Goal: Task Accomplishment & Management: Manage account settings

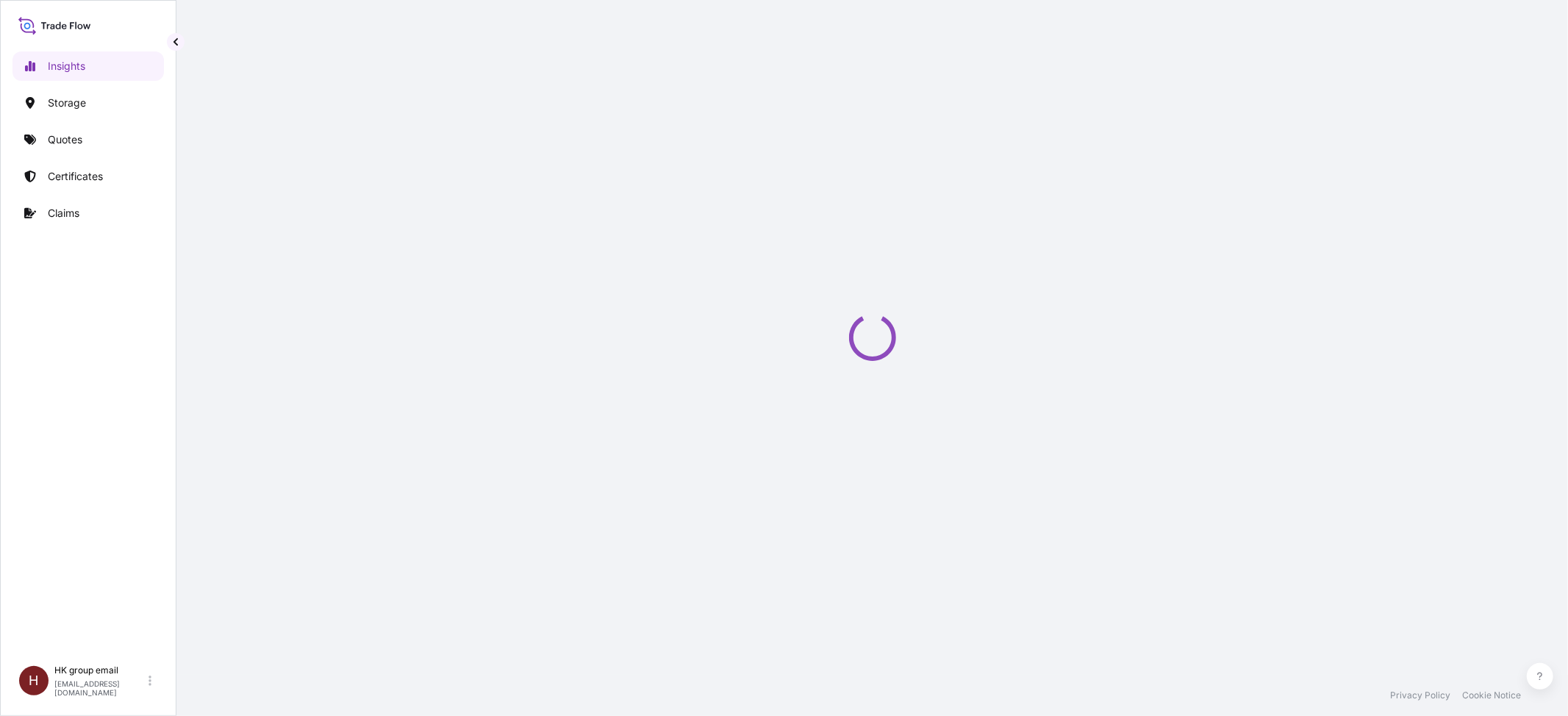
select select "2025"
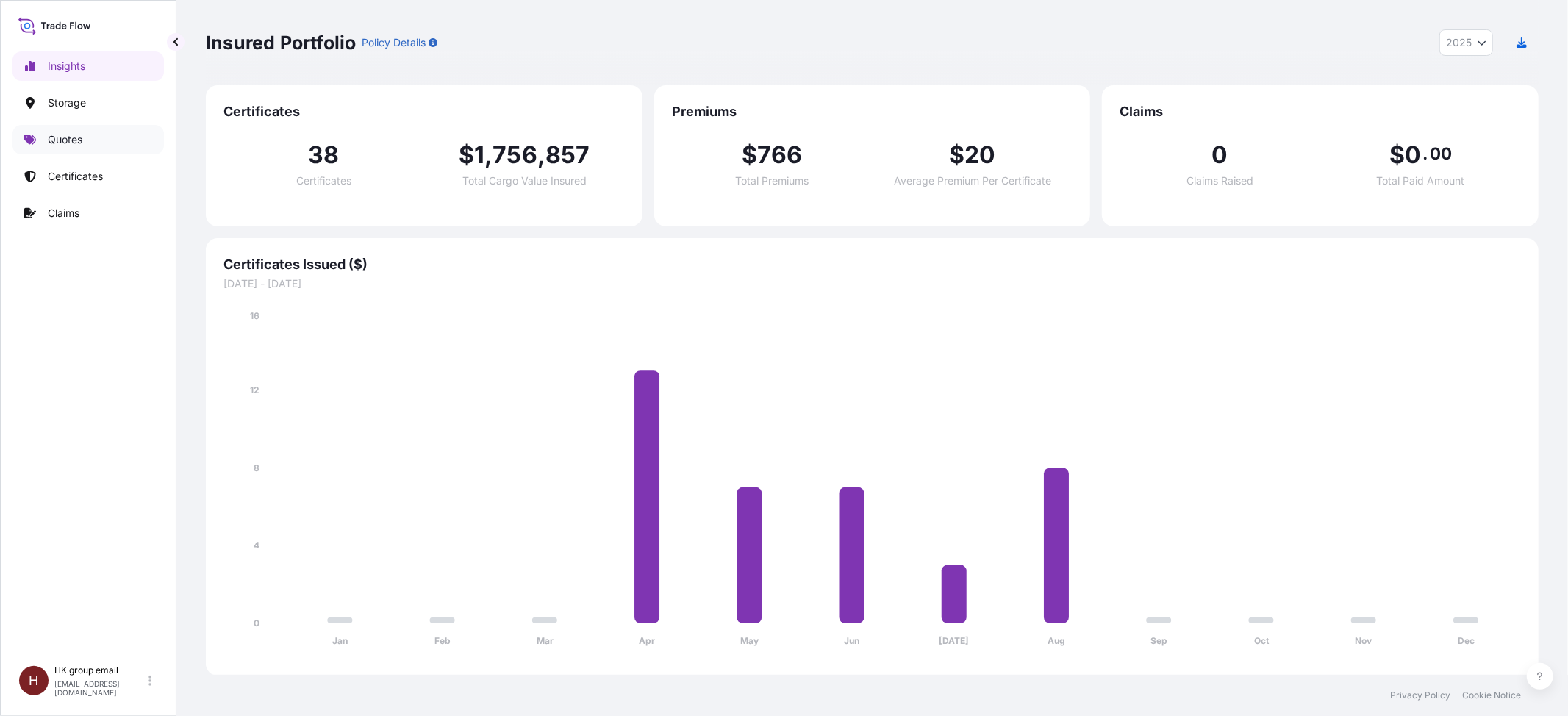
click at [81, 132] on p "Quotes" at bounding box center [64, 139] width 34 height 14
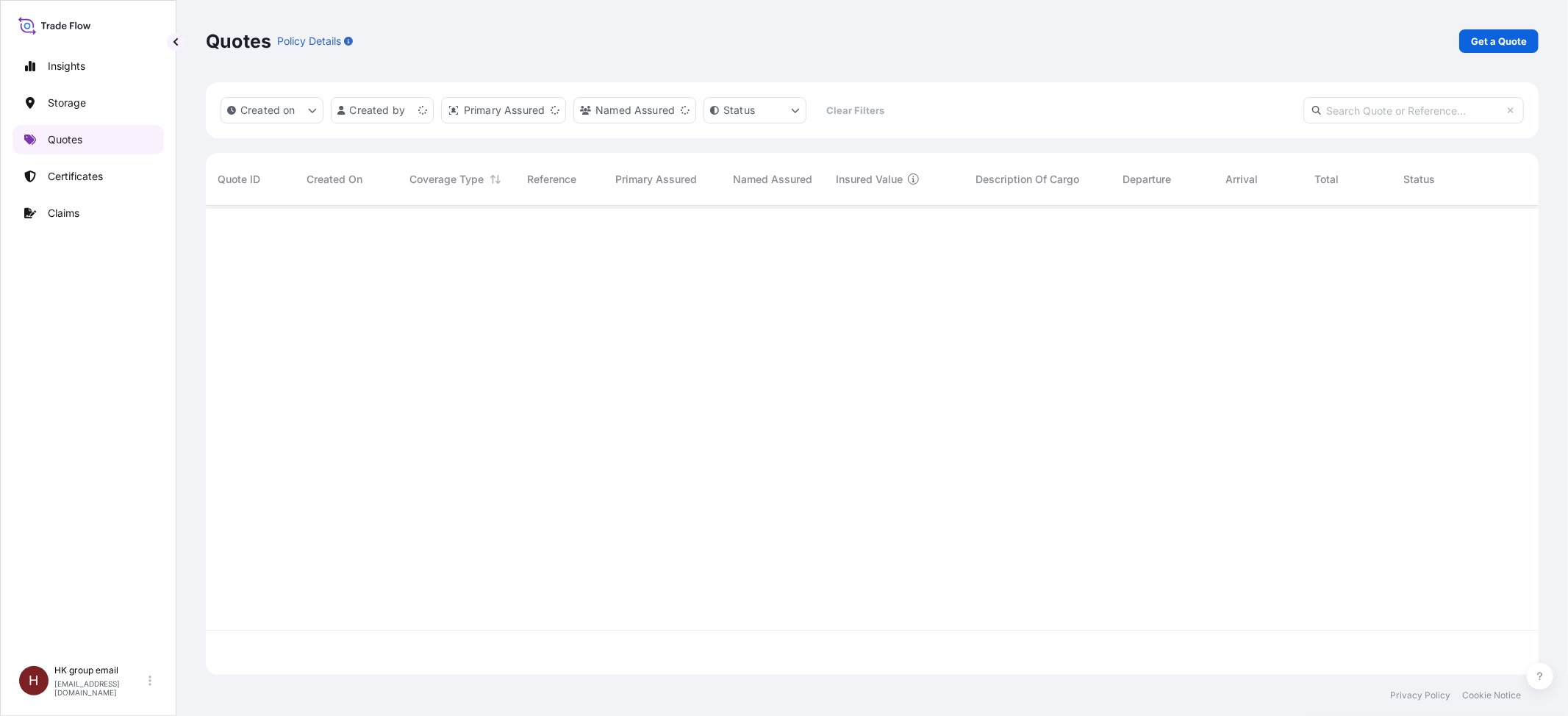
scroll to position [462, 1318]
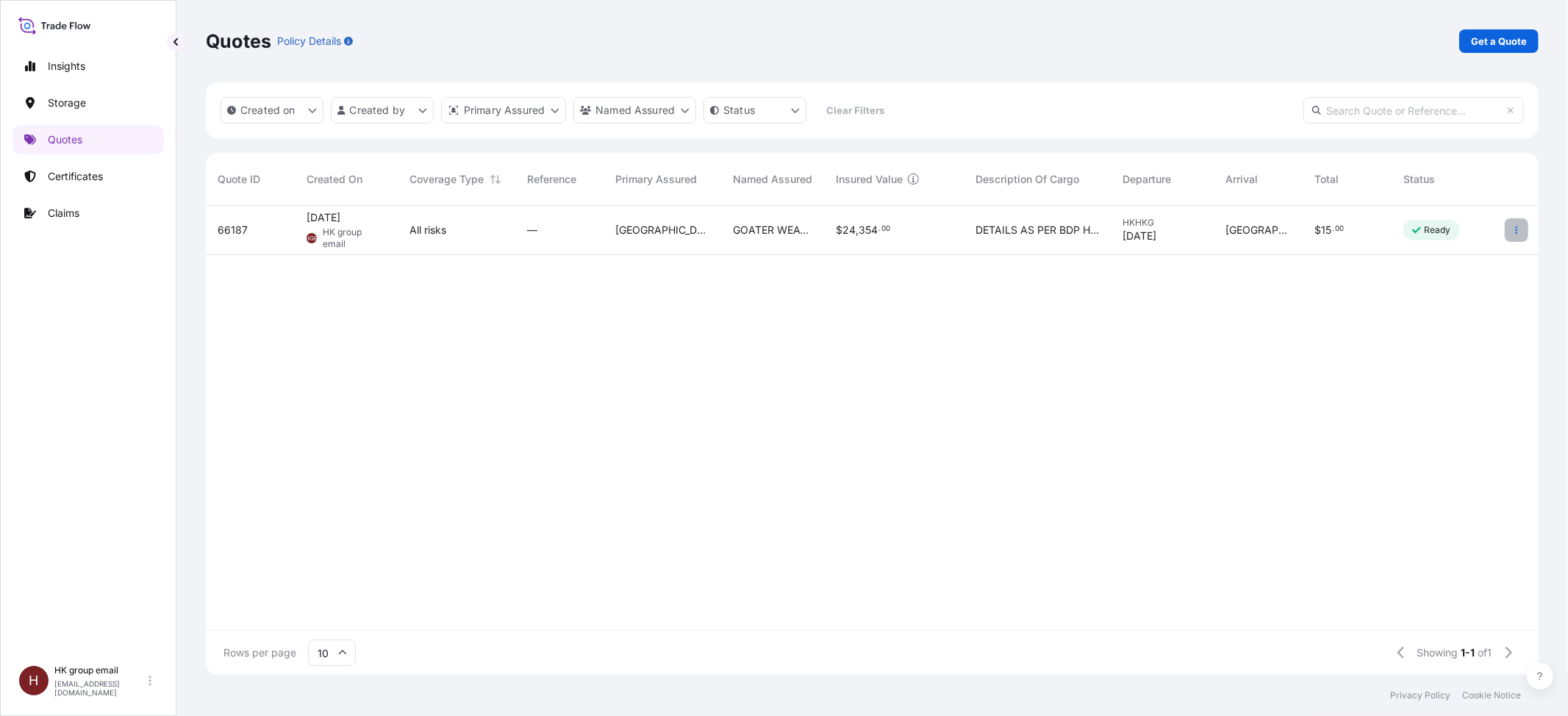
click at [1512, 228] on icon "button" at bounding box center [1516, 230] width 9 height 9
click at [1516, 232] on icon "button" at bounding box center [1517, 230] width 2 height 7
click at [1480, 239] on link "Edit quote" at bounding box center [1449, 233] width 115 height 24
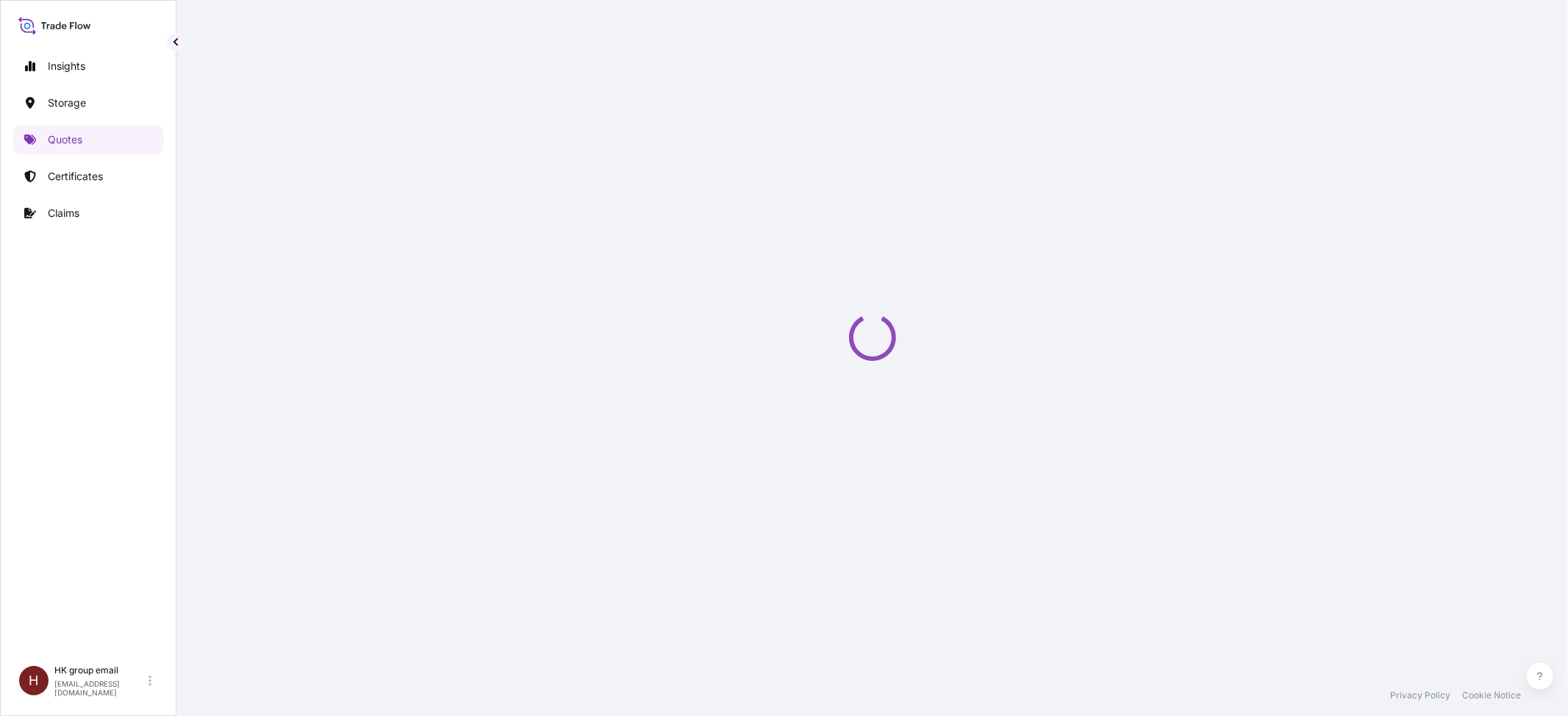
select select "Water"
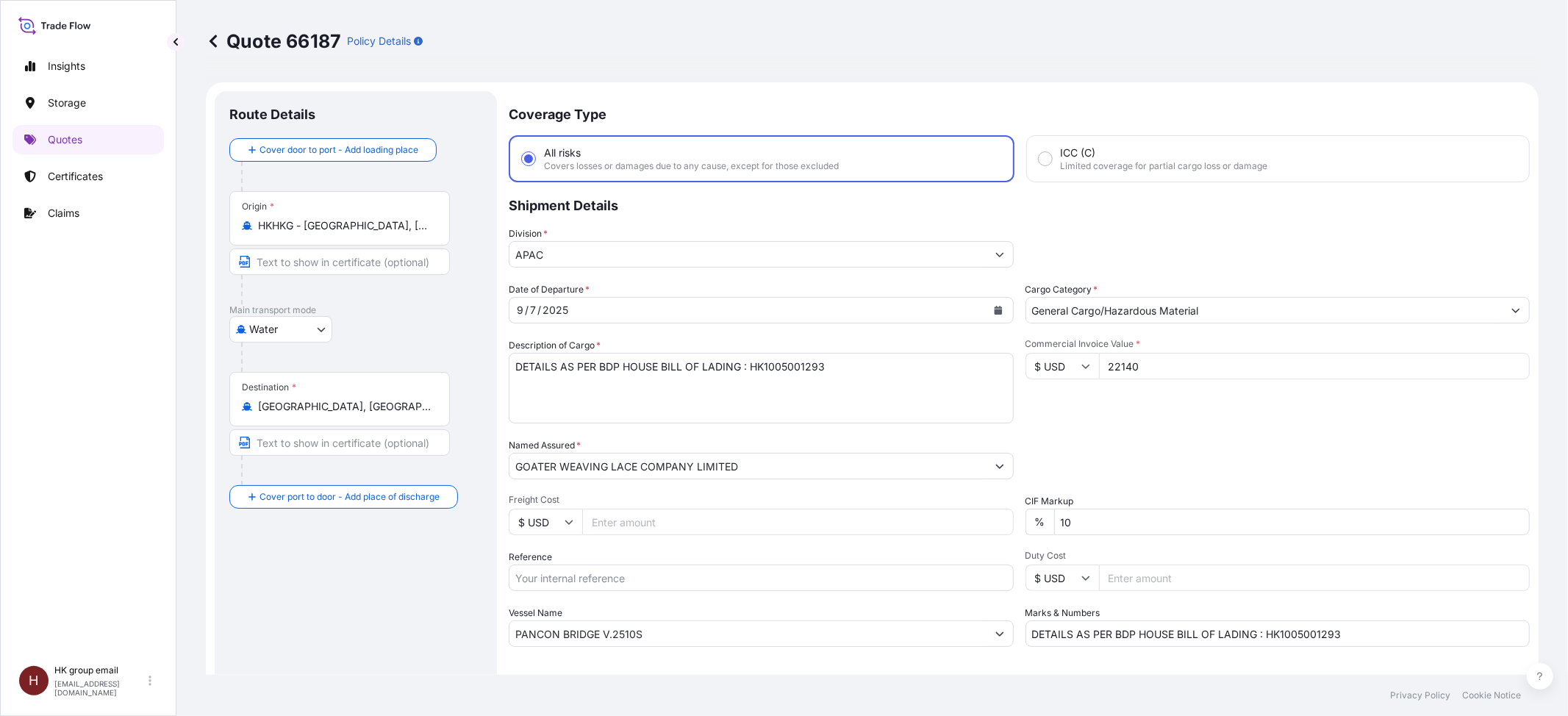
click at [995, 307] on button "Calendar" at bounding box center [998, 310] width 24 height 24
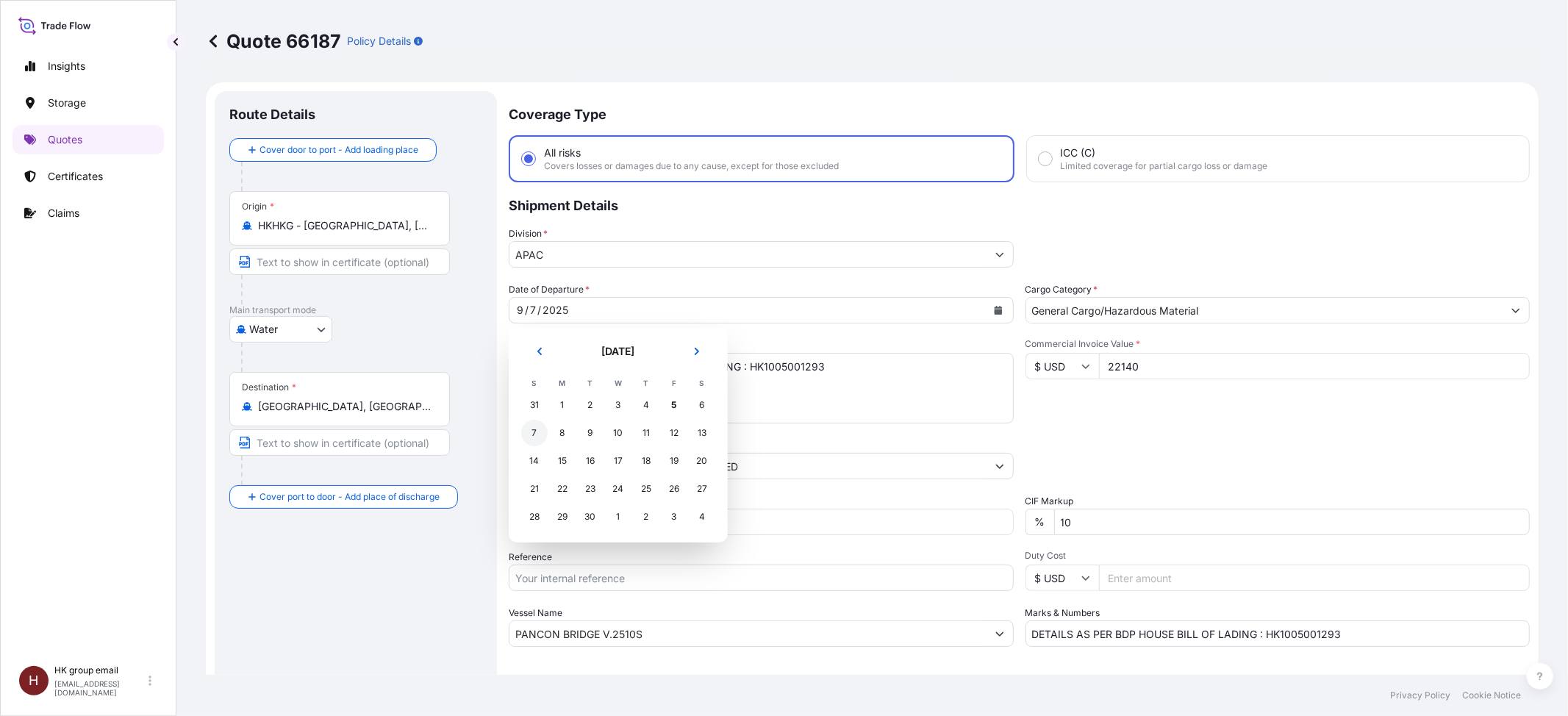
click at [533, 430] on div "7" at bounding box center [534, 433] width 26 height 26
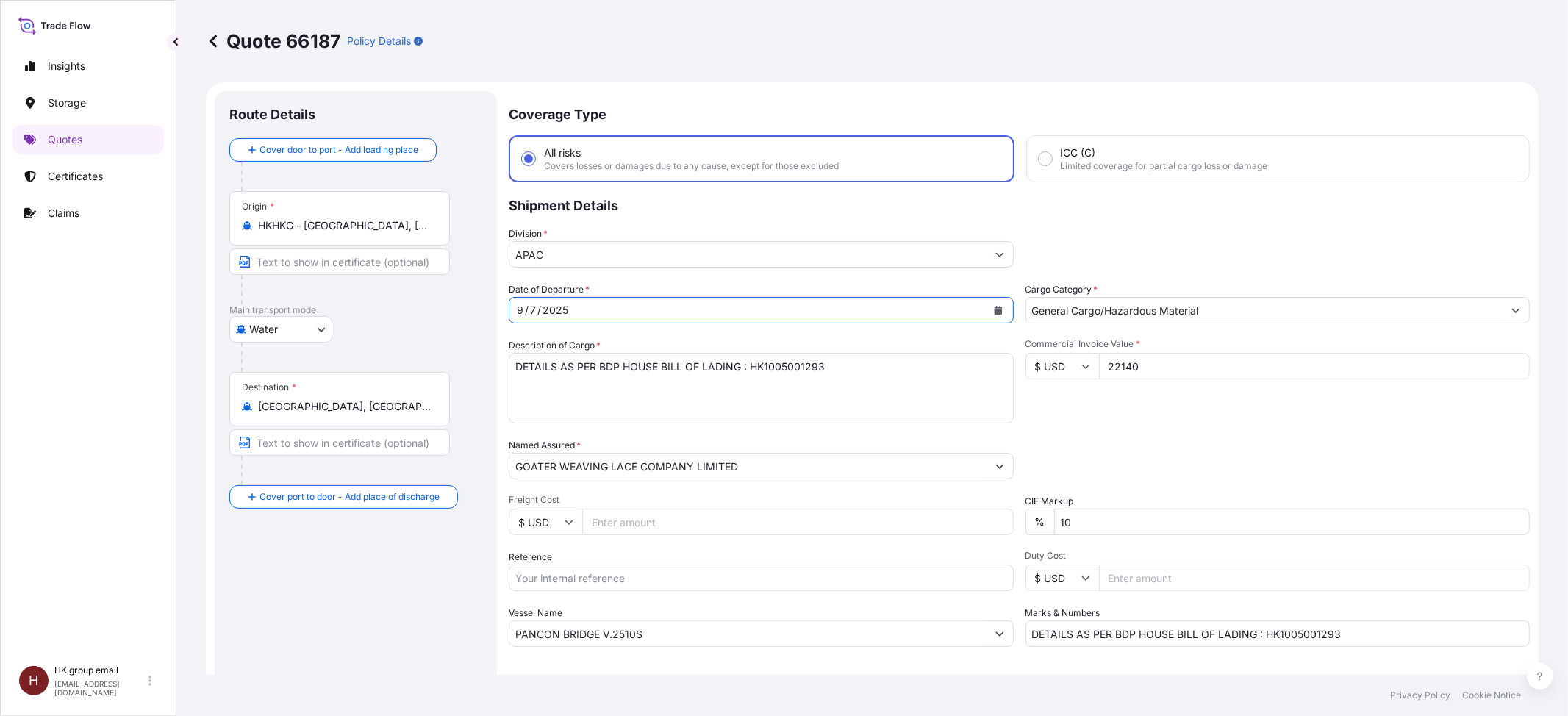
scroll to position [392, 0]
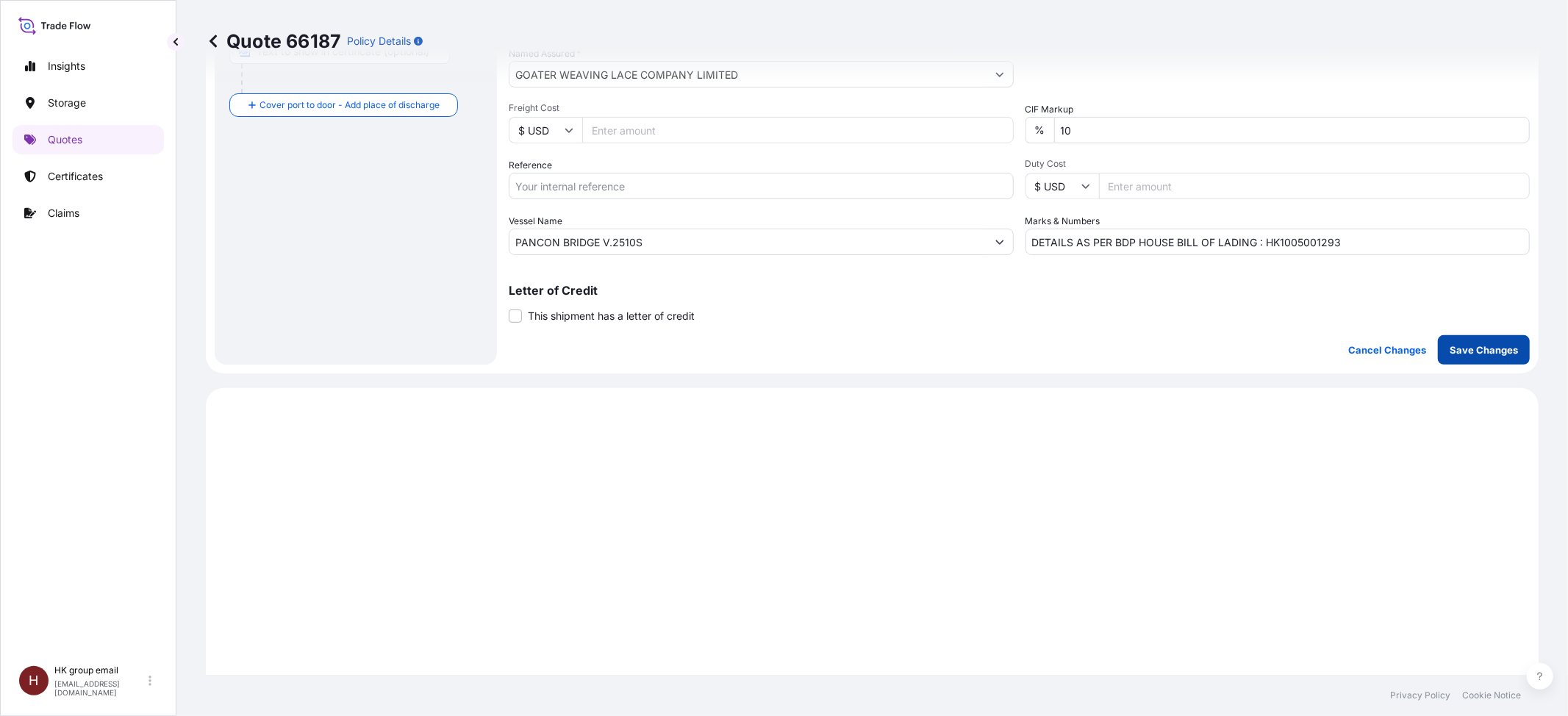
click at [1459, 351] on p "Save Changes" at bounding box center [1484, 350] width 68 height 14
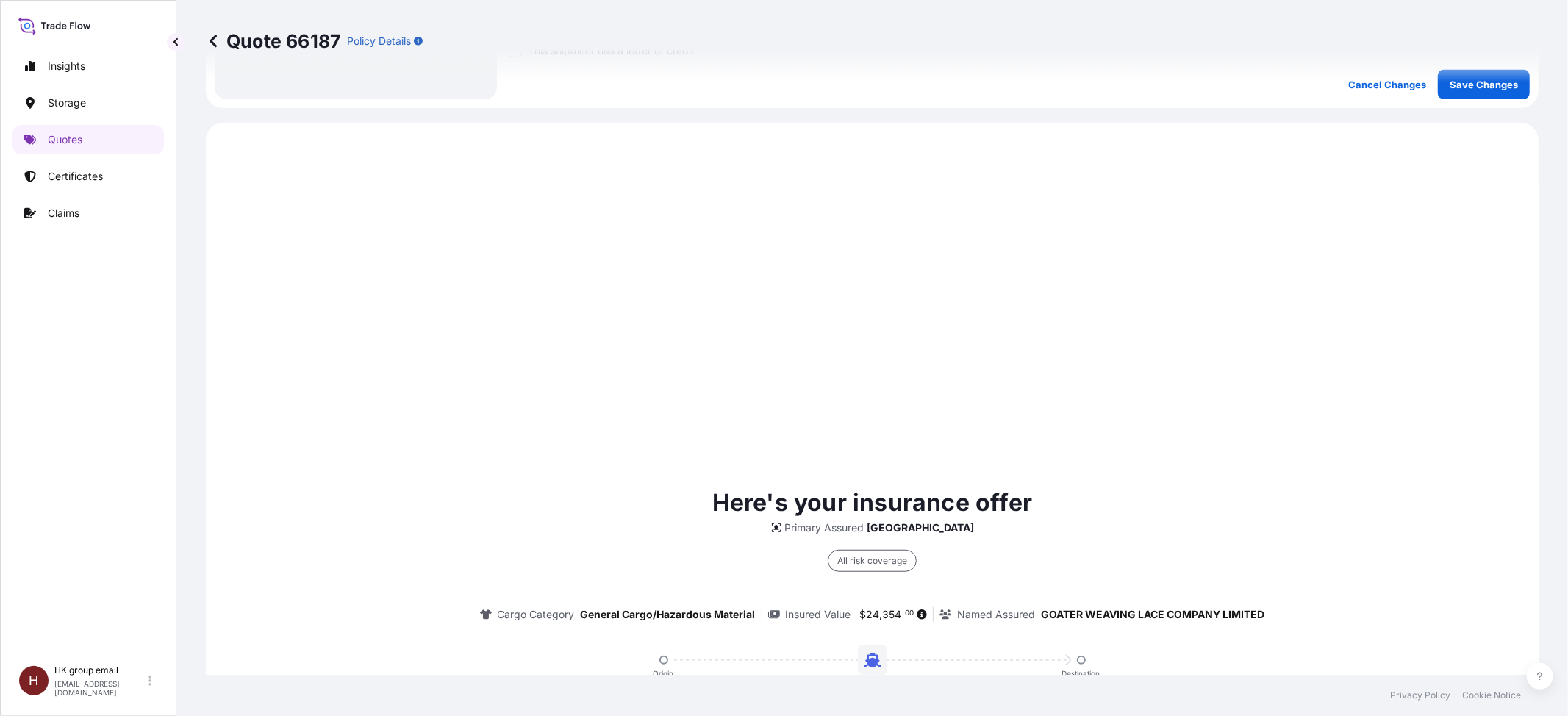
scroll to position [706, 0]
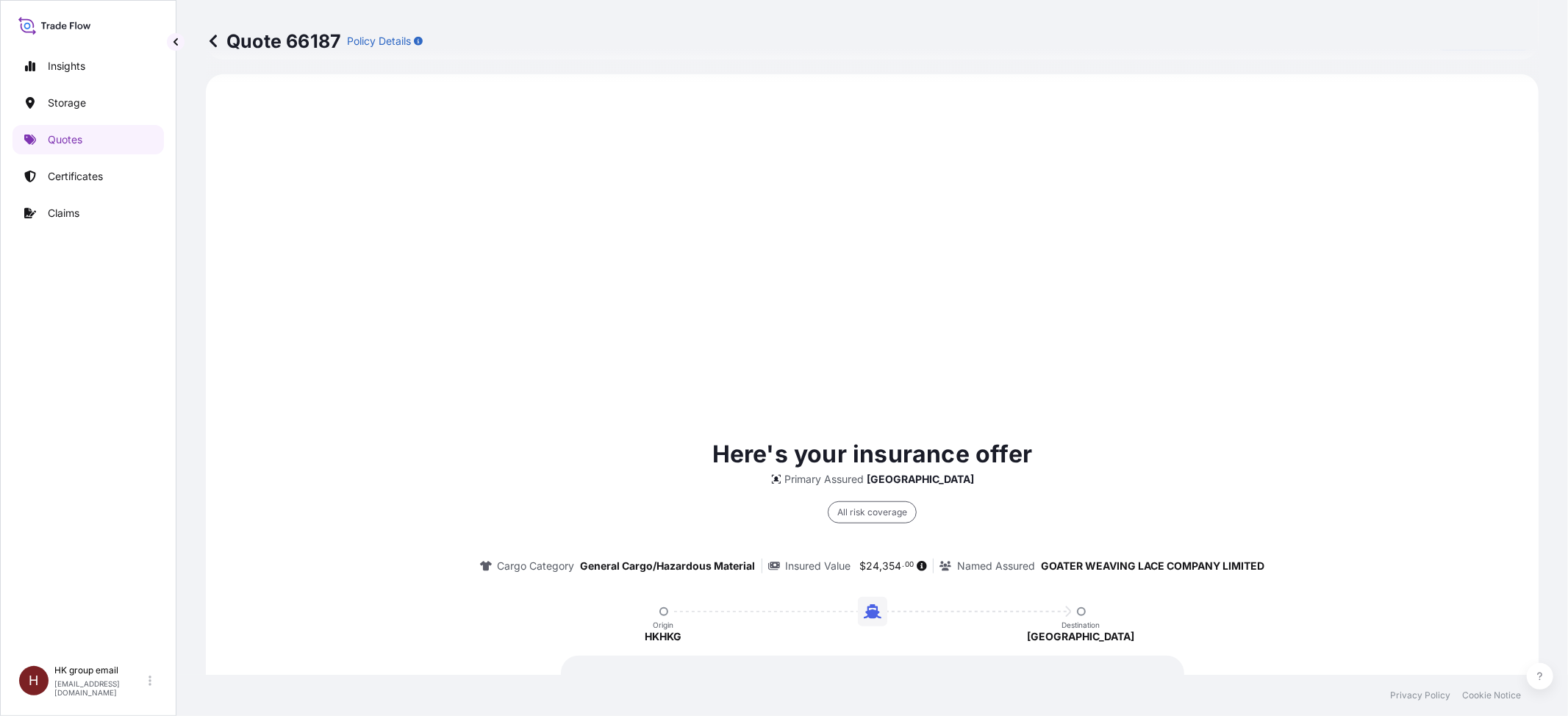
select select "Water"
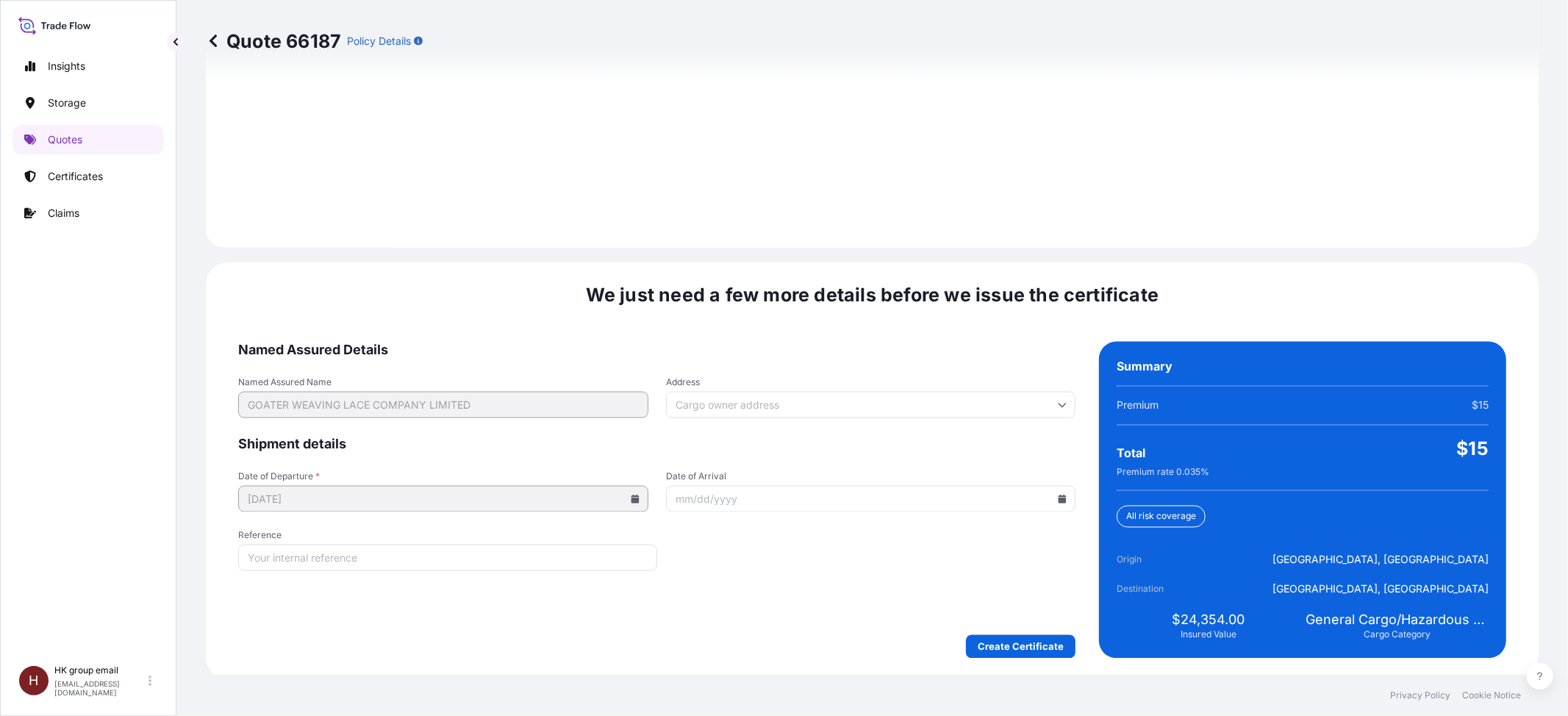
scroll to position [2057, 0]
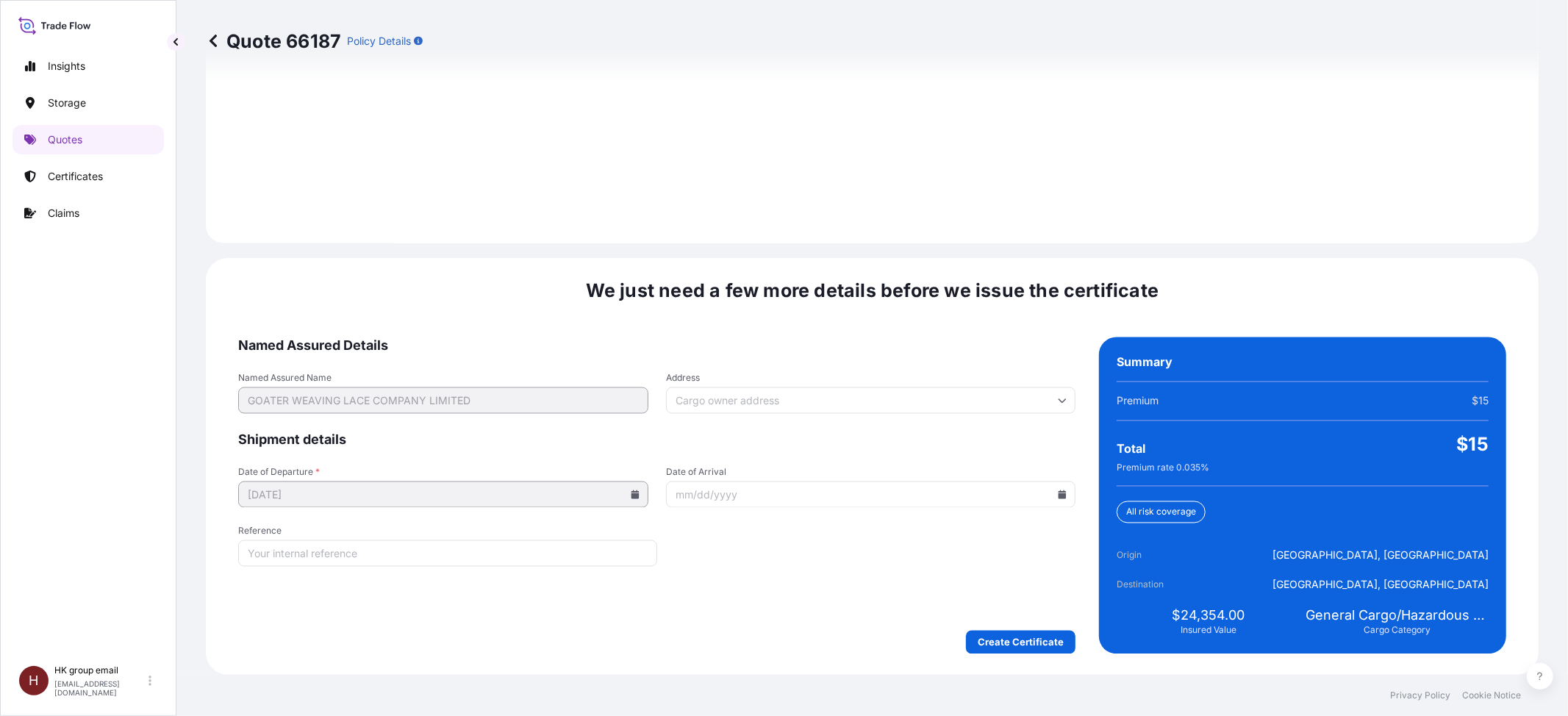
click at [550, 557] on input "Reference" at bounding box center [447, 553] width 419 height 26
type input "h"
type input "H"
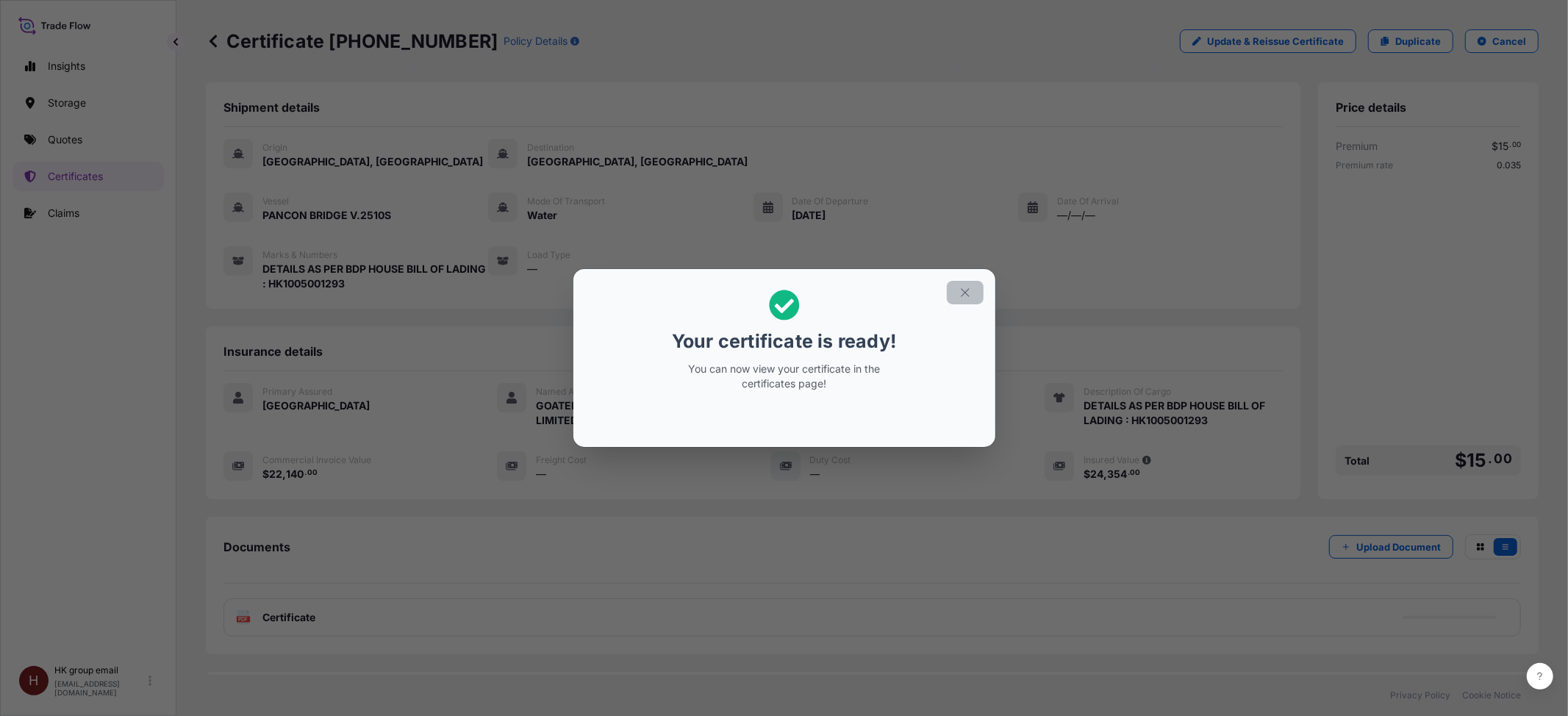
click at [959, 288] on icon "button" at bounding box center [965, 293] width 14 height 14
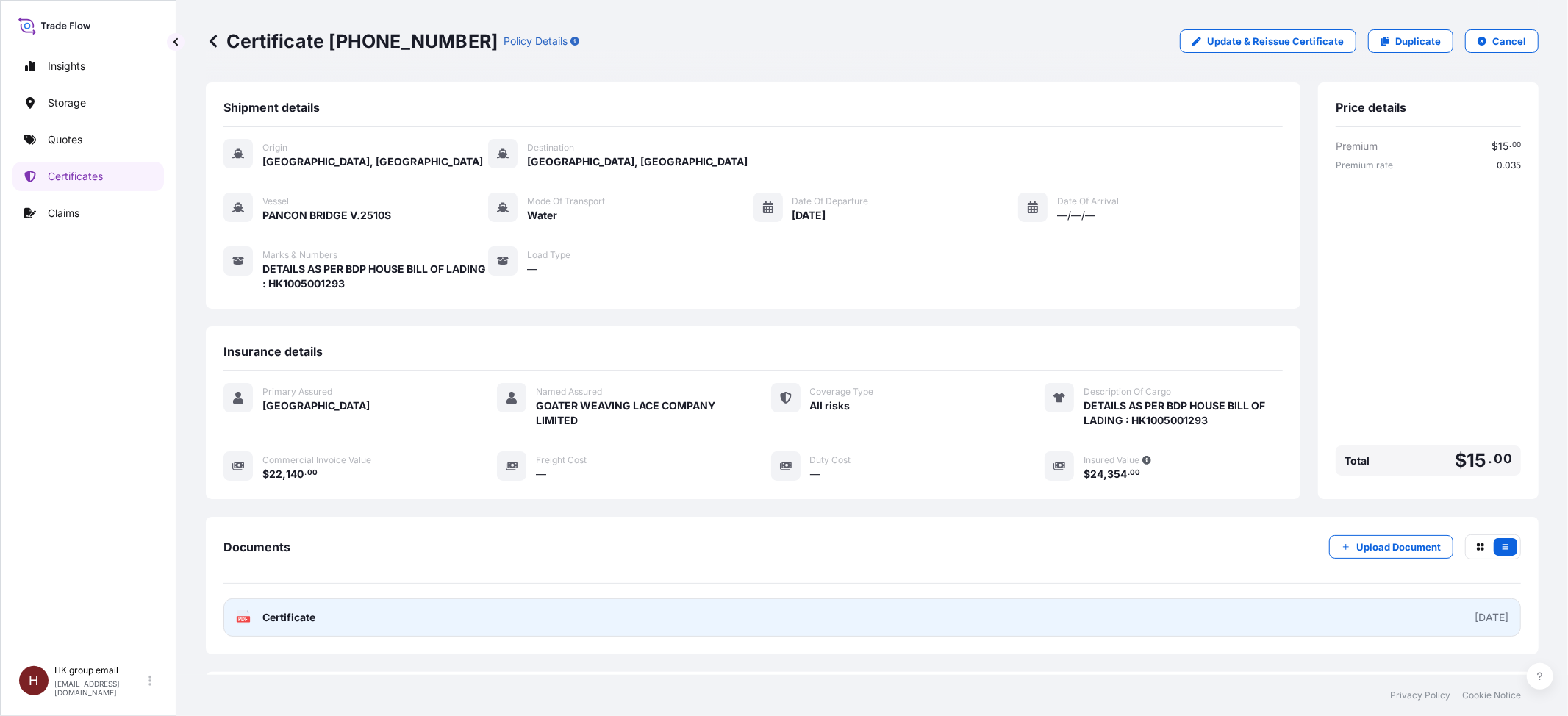
click at [1426, 621] on link "PDF Certificate [DATE]" at bounding box center [872, 617] width 1298 height 38
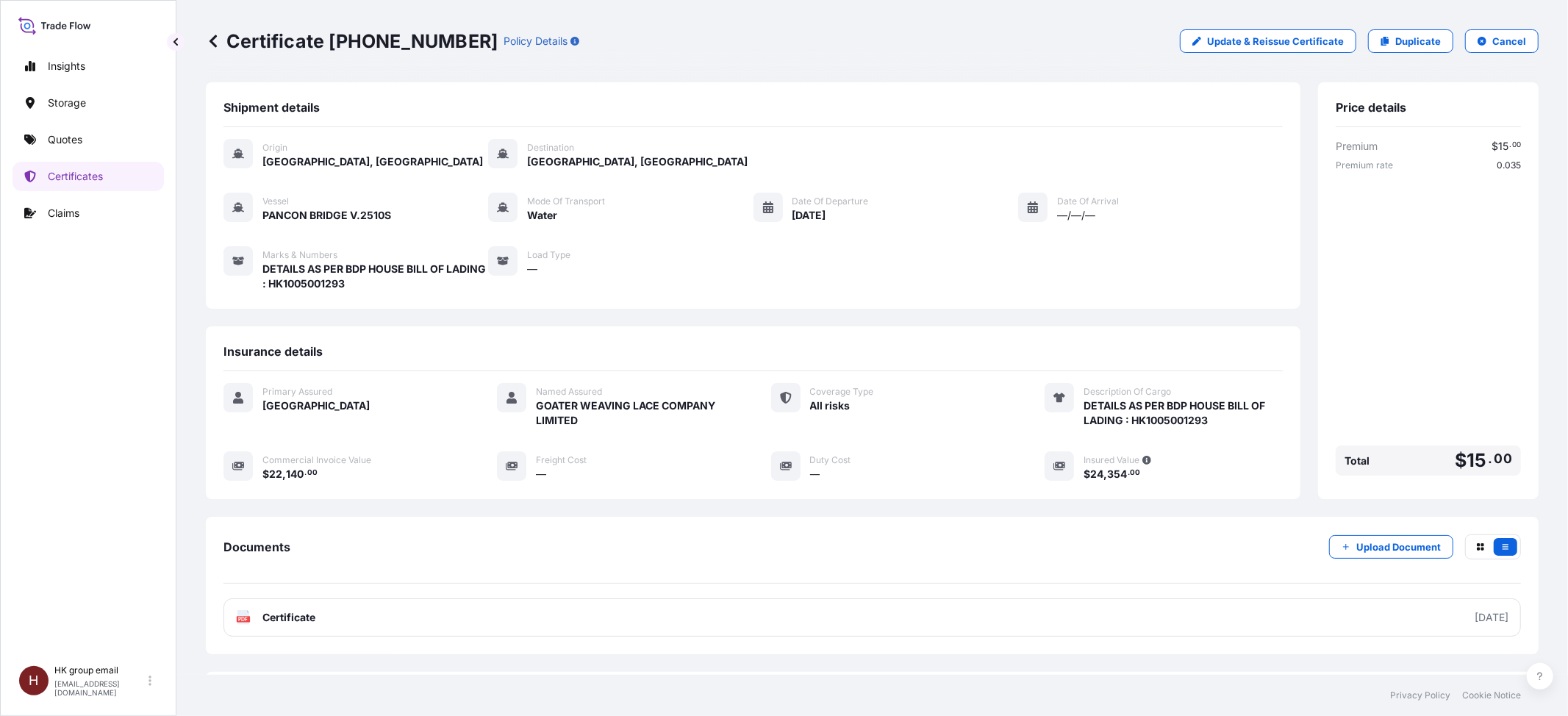
click at [218, 39] on icon at bounding box center [213, 41] width 14 height 14
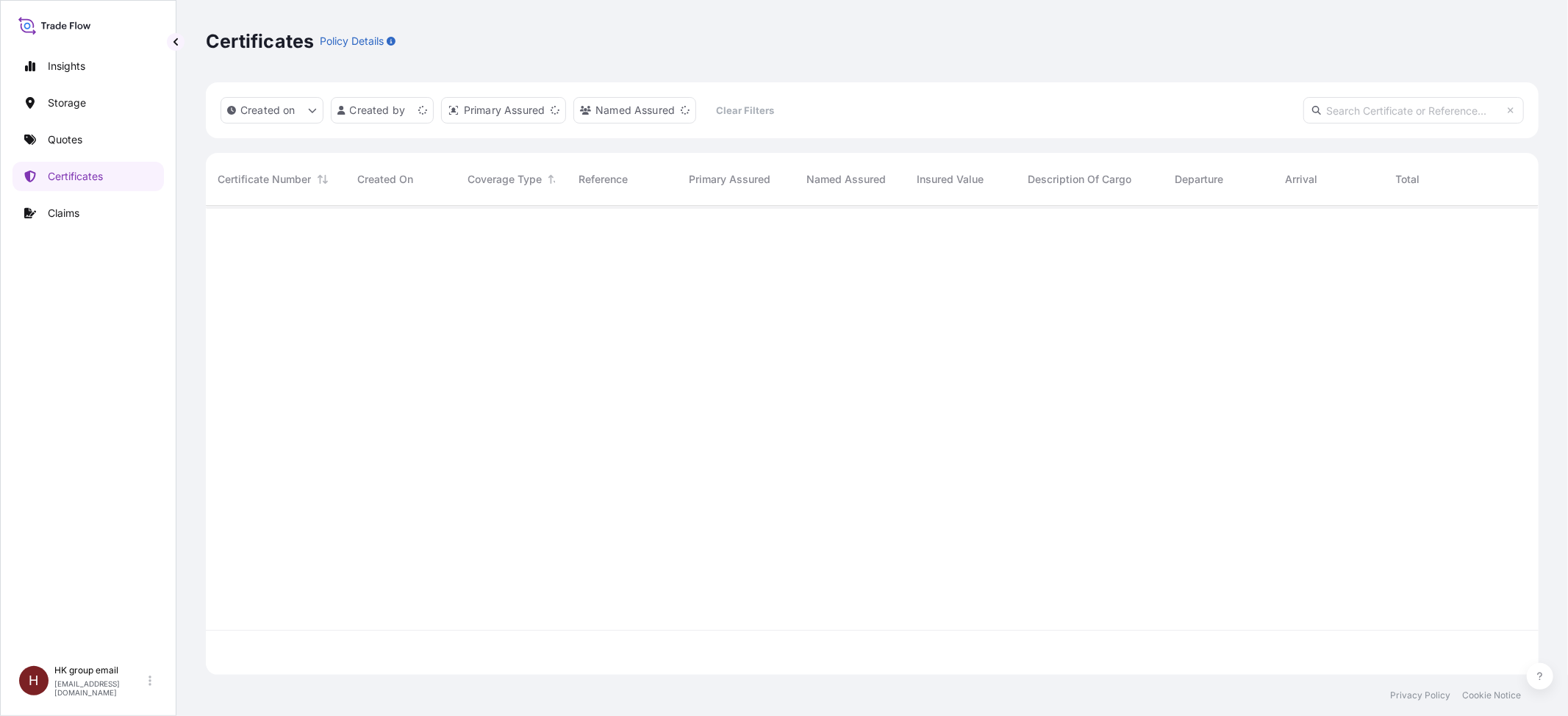
scroll to position [462, 1318]
